Goal: Task Accomplishment & Management: Manage account settings

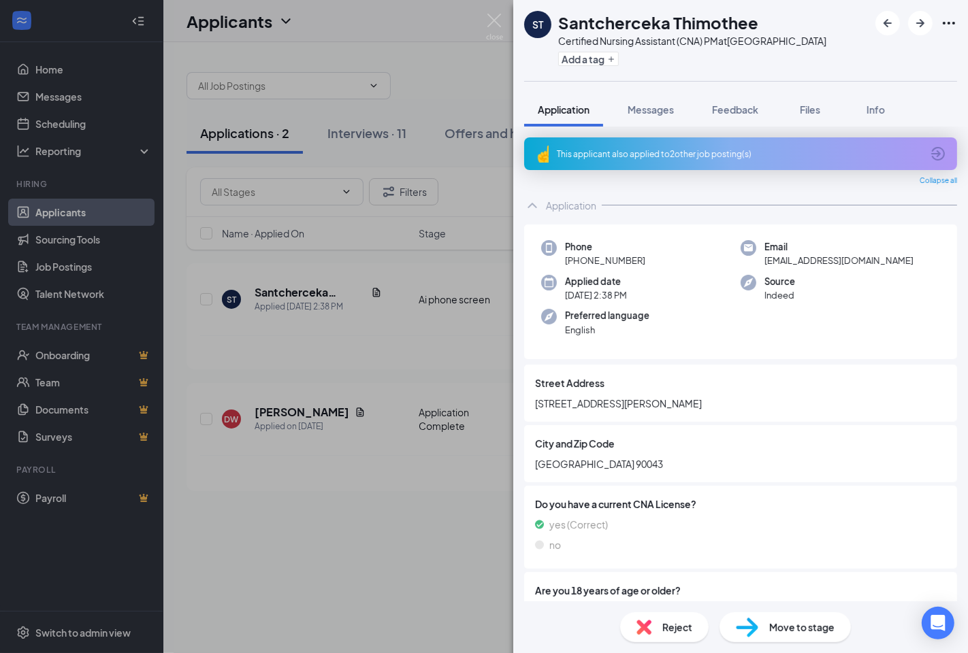
scroll to position [848, 0]
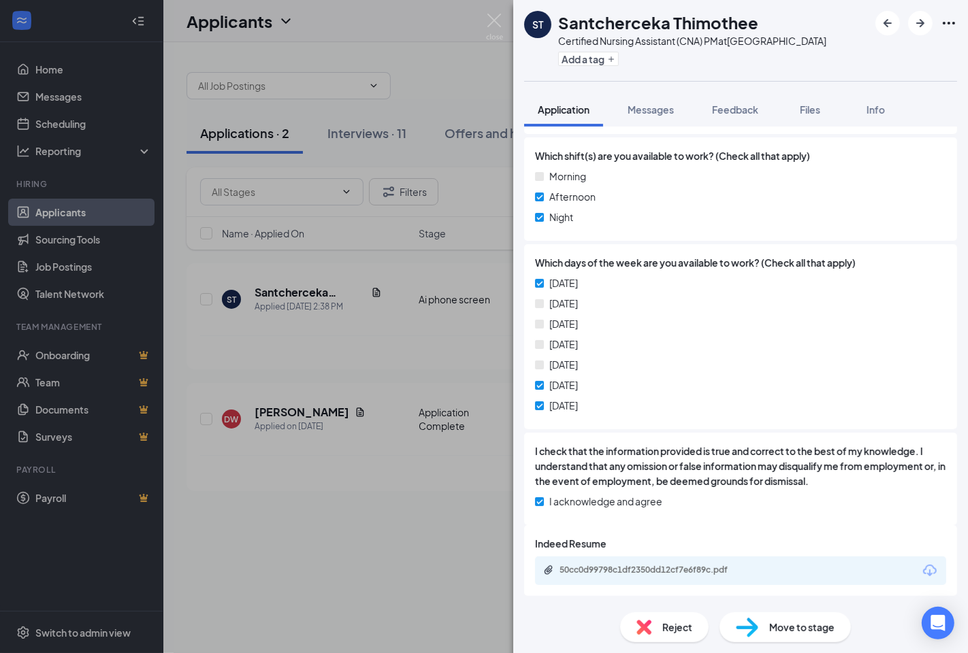
click at [633, 330] on div "[DATE]" at bounding box center [740, 323] width 411 height 15
click at [678, 621] on span "Reject" at bounding box center [677, 627] width 30 height 15
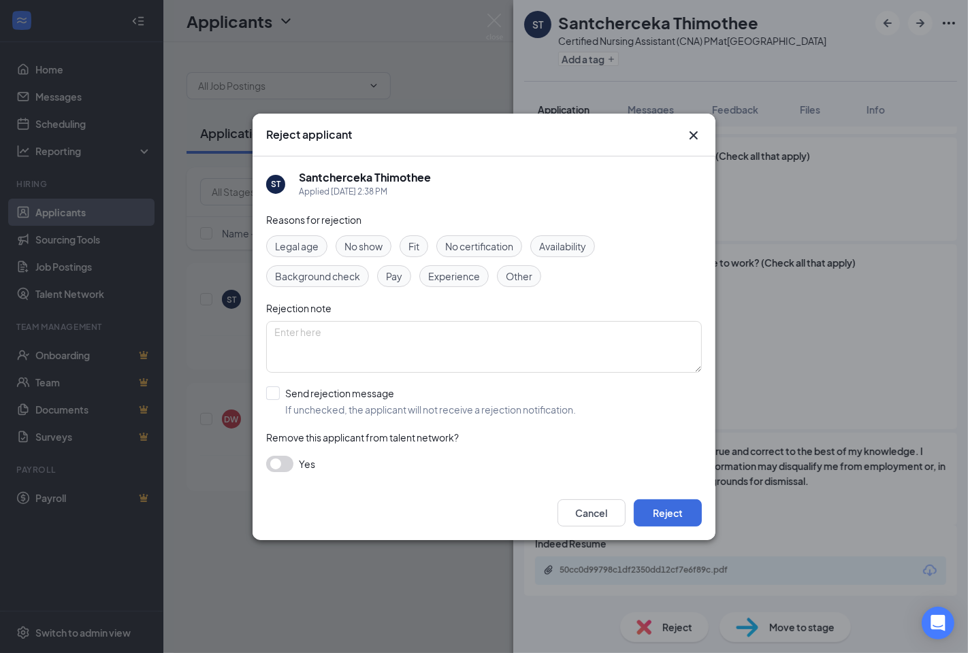
click at [568, 239] on span "Availability" at bounding box center [562, 246] width 47 height 15
click at [685, 515] on button "Reject" at bounding box center [668, 513] width 68 height 27
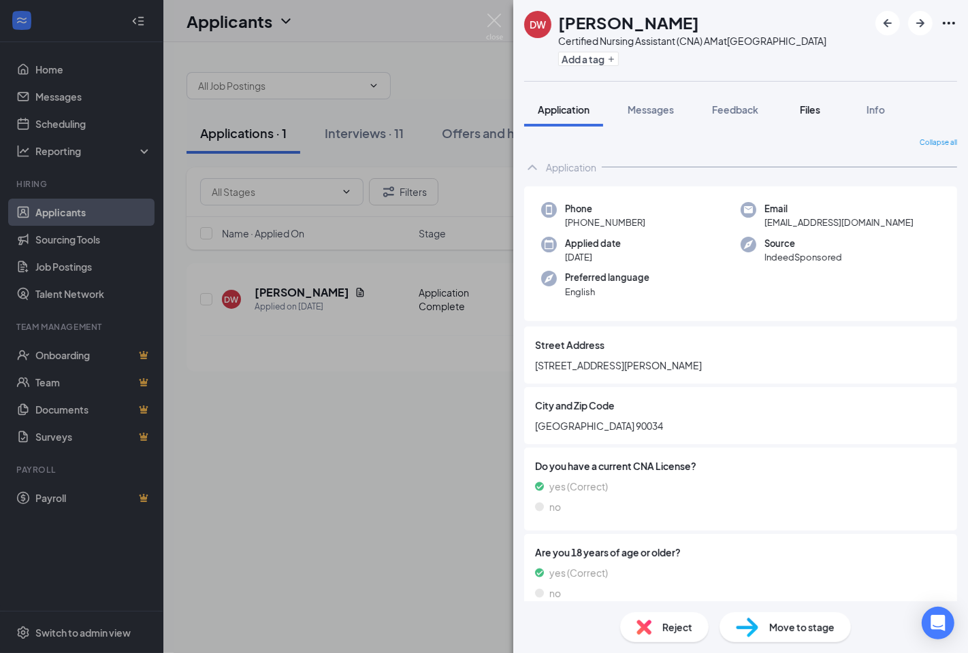
click at [808, 116] on span "Files" at bounding box center [810, 109] width 20 height 12
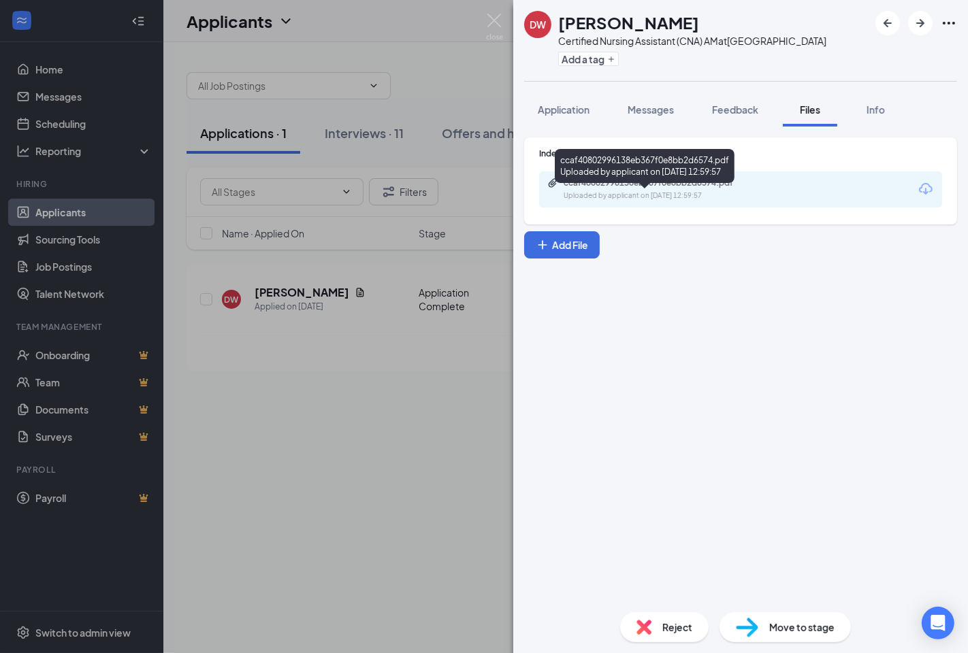
click at [644, 201] on div "Uploaded by applicant on [DATE] 12:59:57" at bounding box center [665, 196] width 204 height 11
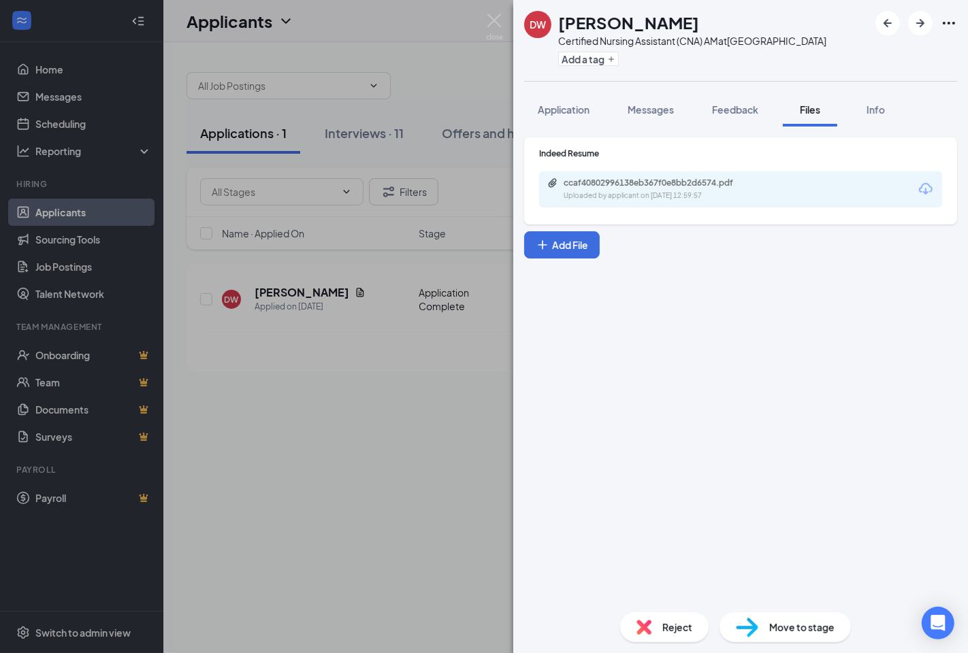
click at [819, 623] on span "Move to stage" at bounding box center [801, 627] width 65 height 15
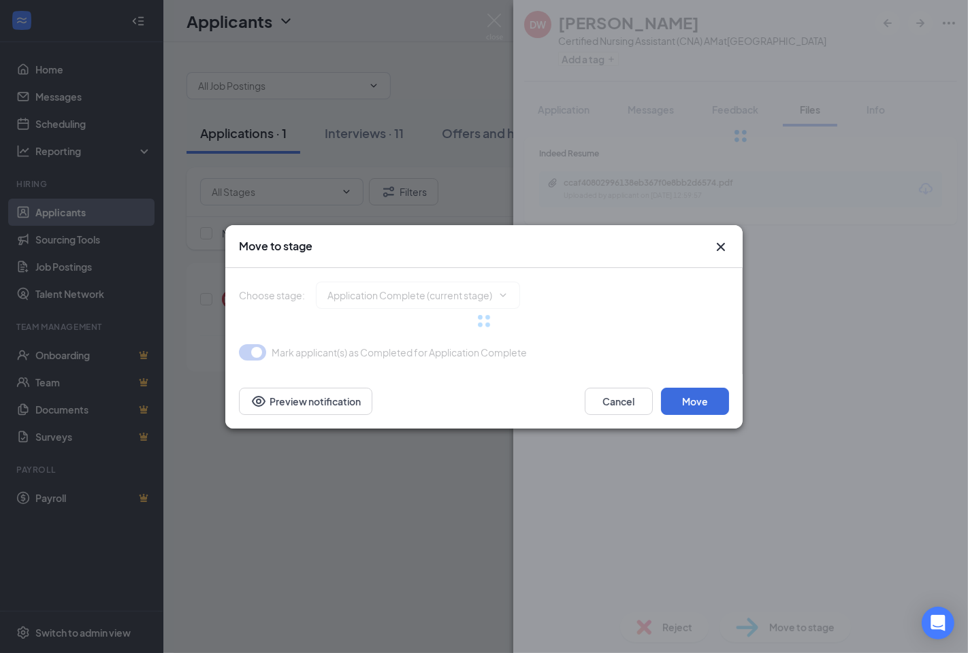
type input "Onsite Interview (next stage)"
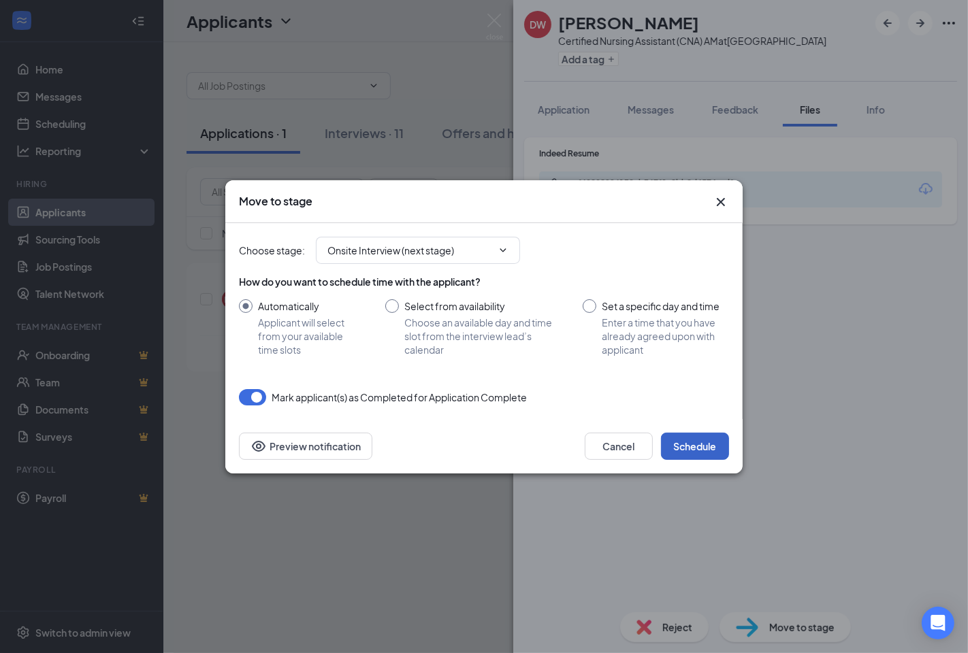
click at [705, 446] on button "Schedule" at bounding box center [695, 446] width 68 height 27
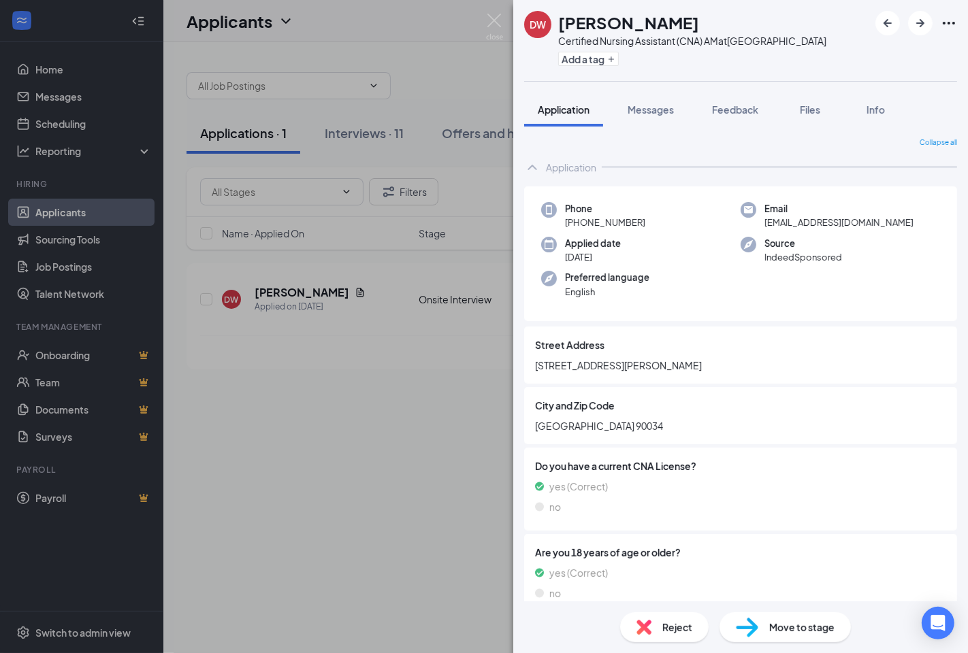
click at [491, 12] on div "[PERSON_NAME] Certified Nursing Assistant (CNA) AM at [GEOGRAPHIC_DATA] Add a t…" at bounding box center [484, 326] width 968 height 653
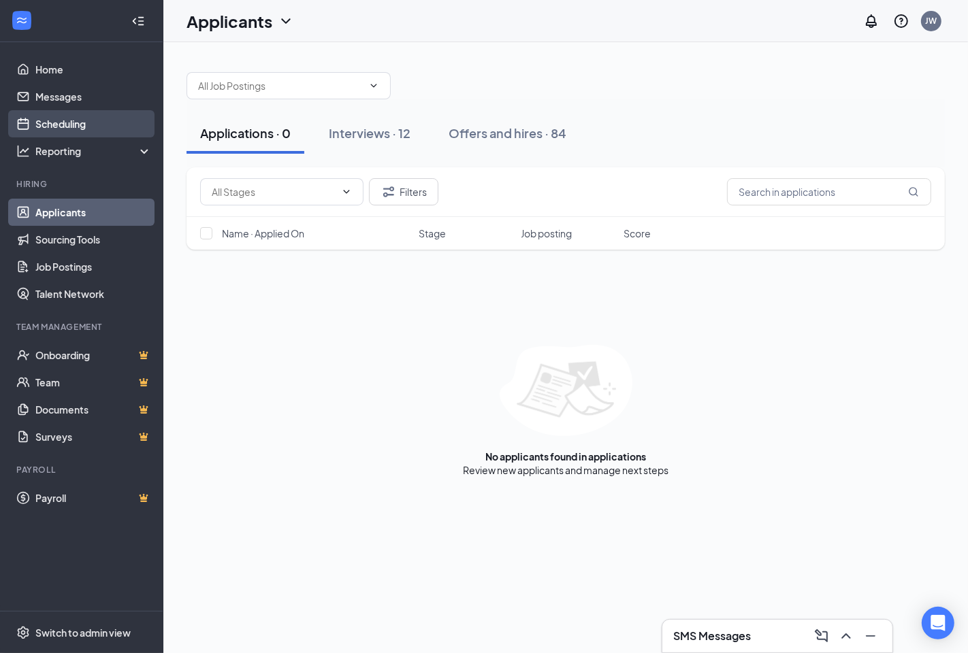
click at [78, 125] on link "Scheduling" at bounding box center [93, 123] width 116 height 27
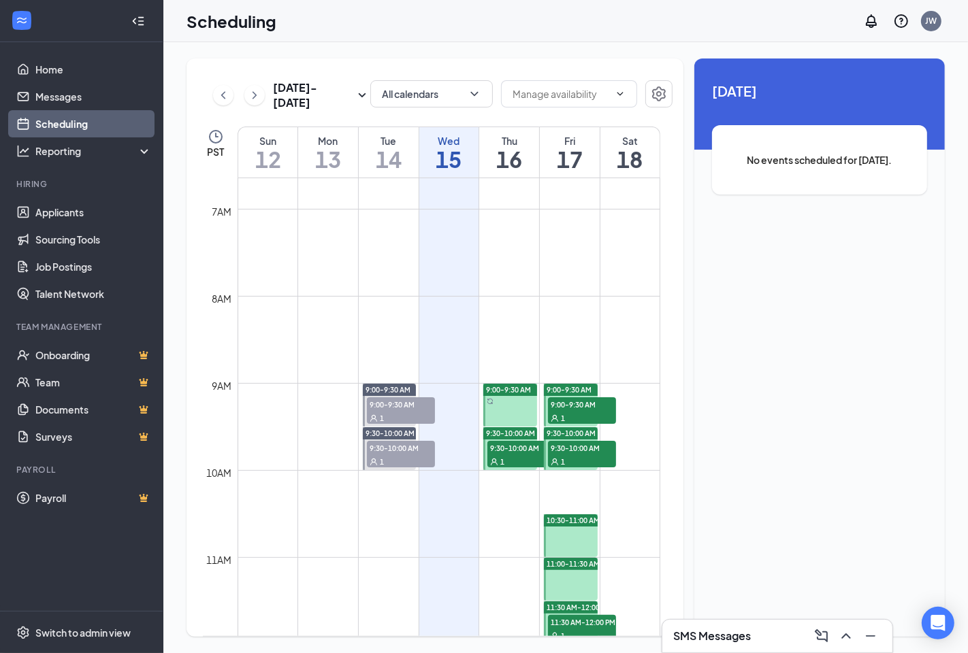
scroll to position [576, 0]
